Goal: Information Seeking & Learning: Learn about a topic

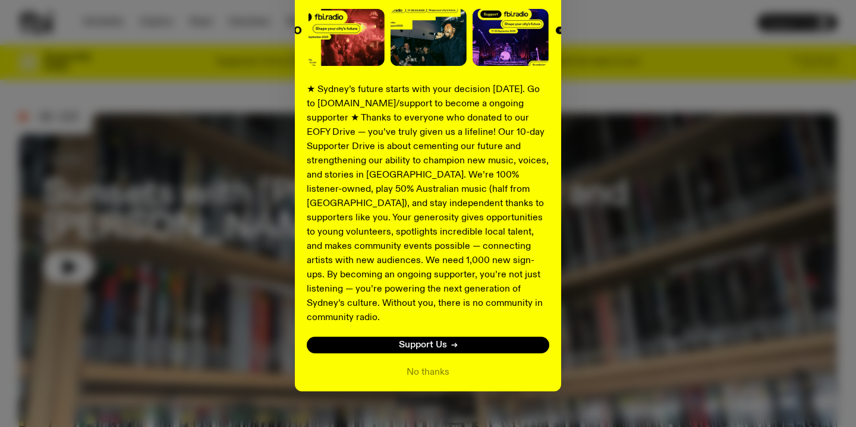
scroll to position [160, 0]
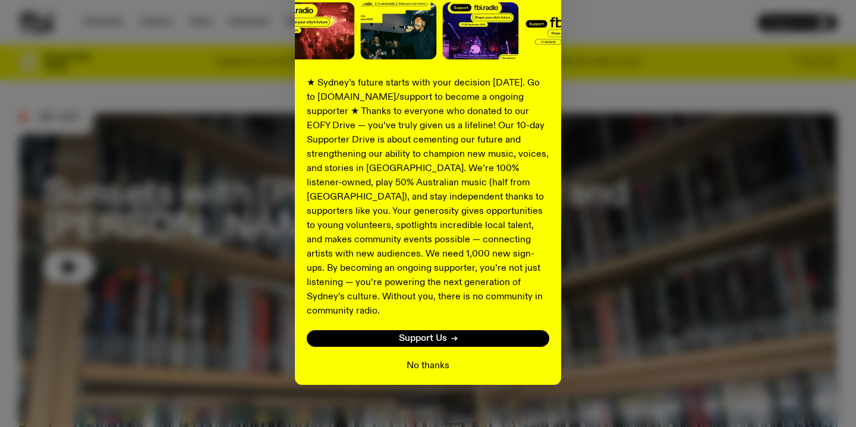
click at [435, 359] on button "No thanks" at bounding box center [428, 366] width 43 height 14
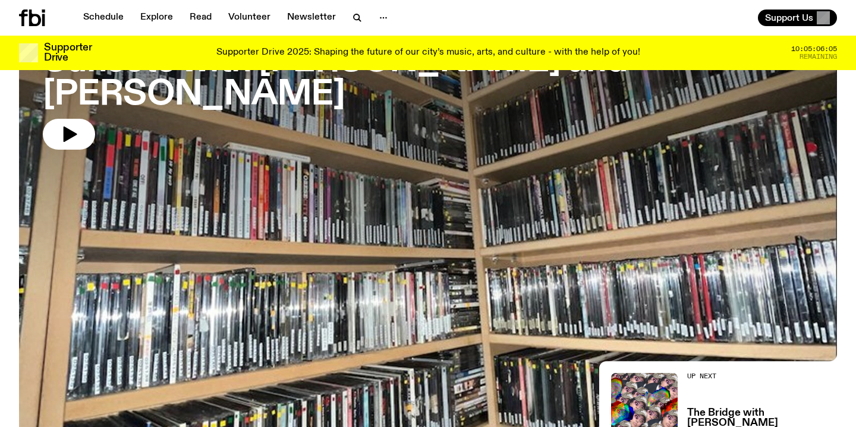
scroll to position [0, 0]
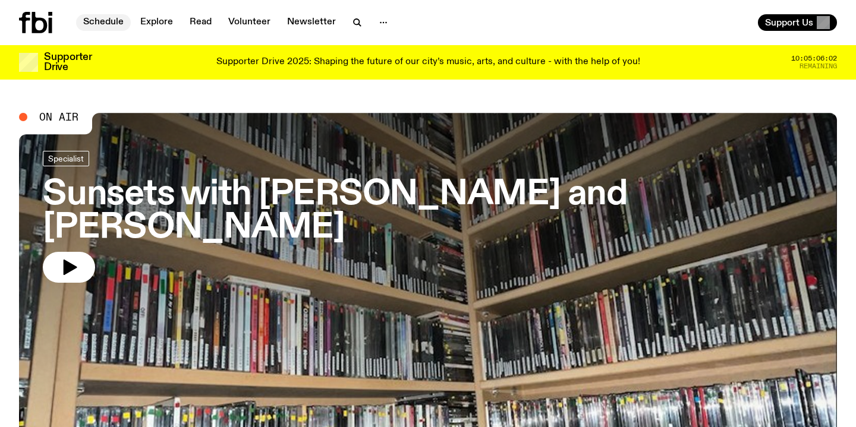
click at [110, 27] on link "Schedule" at bounding box center [103, 22] width 55 height 17
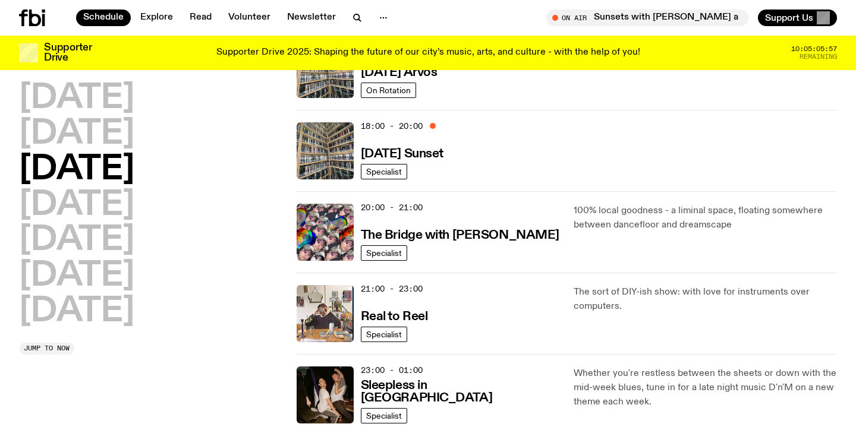
scroll to position [481, 0]
click at [115, 106] on h2 "[DATE]" at bounding box center [76, 98] width 115 height 33
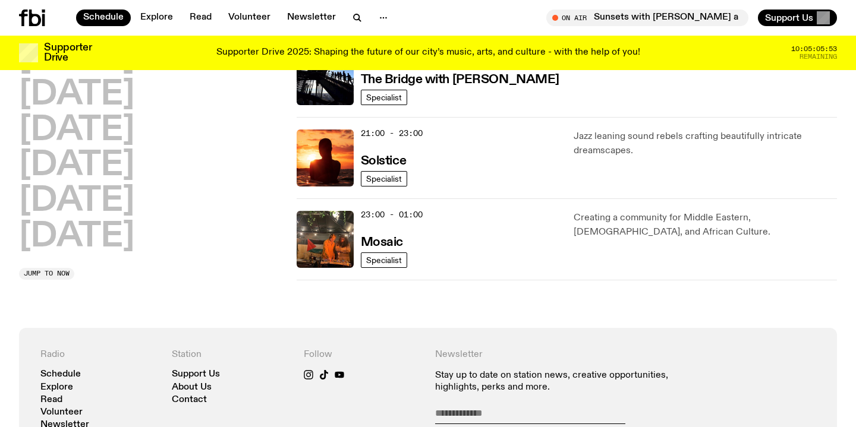
scroll to position [637, 0]
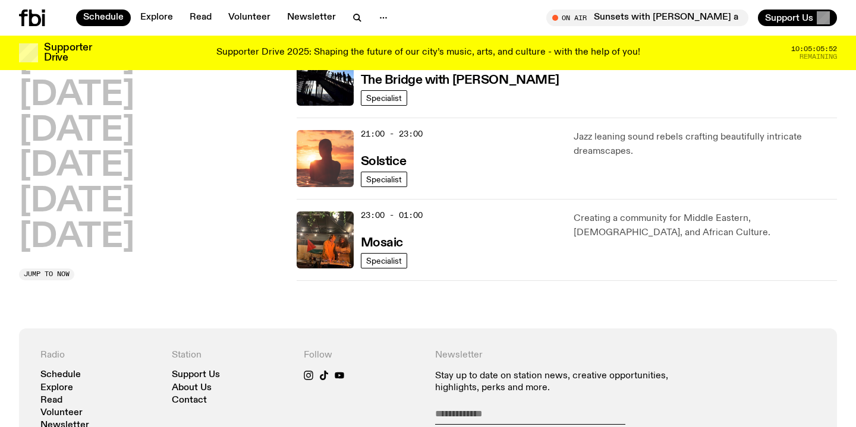
click at [319, 165] on img at bounding box center [325, 158] width 57 height 57
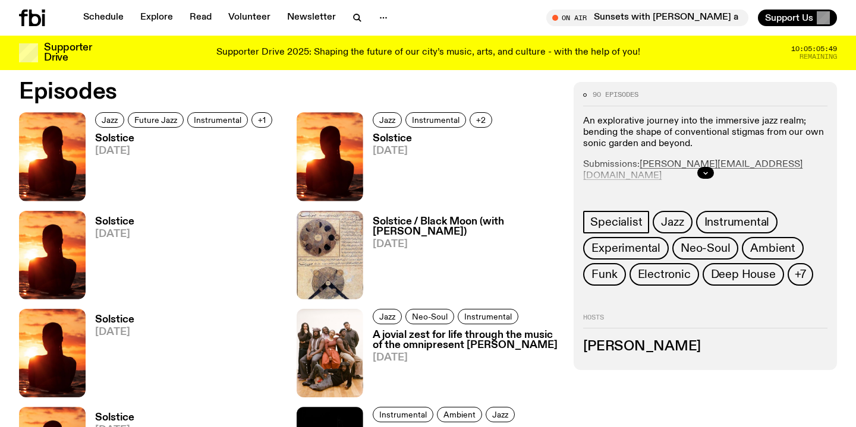
scroll to position [566, 0]
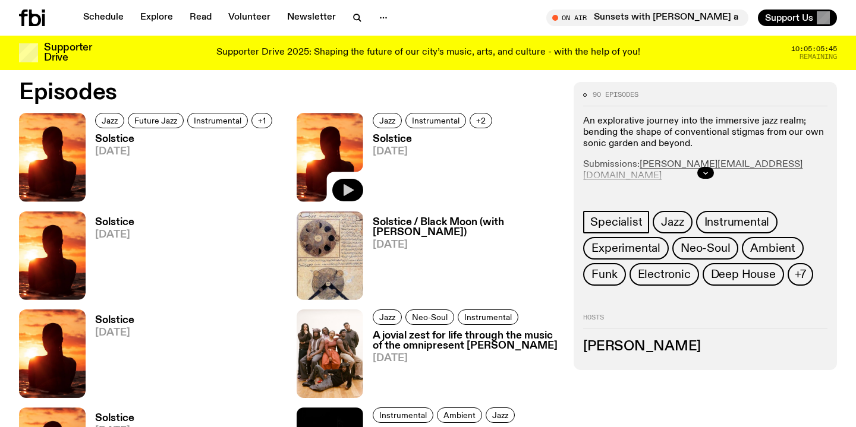
click at [352, 193] on icon "button" at bounding box center [348, 190] width 14 height 14
